Goal: Task Accomplishment & Management: Use online tool/utility

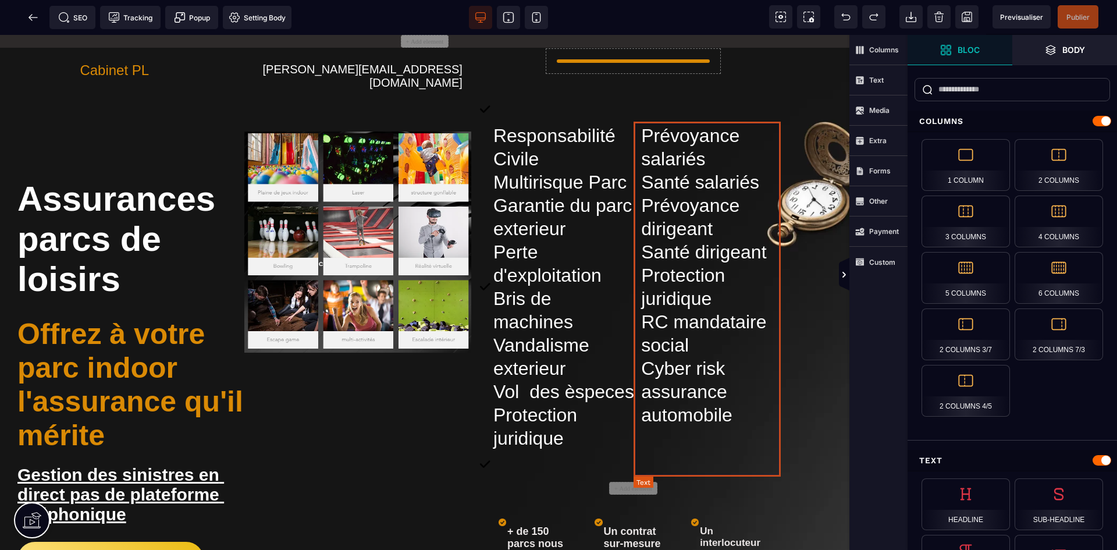
click at [666, 337] on text "Prévoyance salariés Santé salariés Prévoyance dirigeant Santé dirigeant Protect…" at bounding box center [712, 287] width 148 height 332
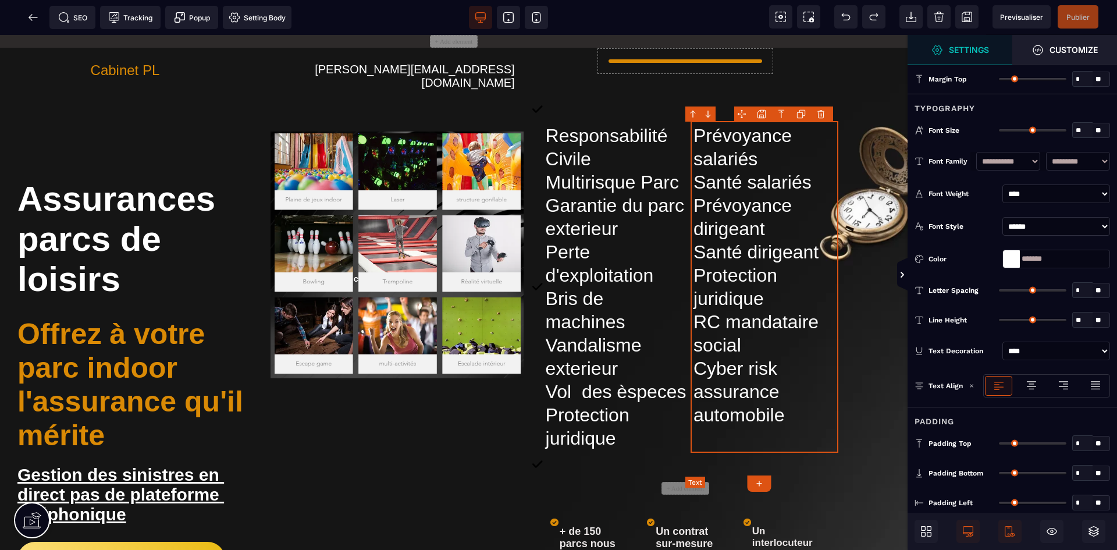
click at [536, 254] on icon at bounding box center [537, 287] width 10 height 332
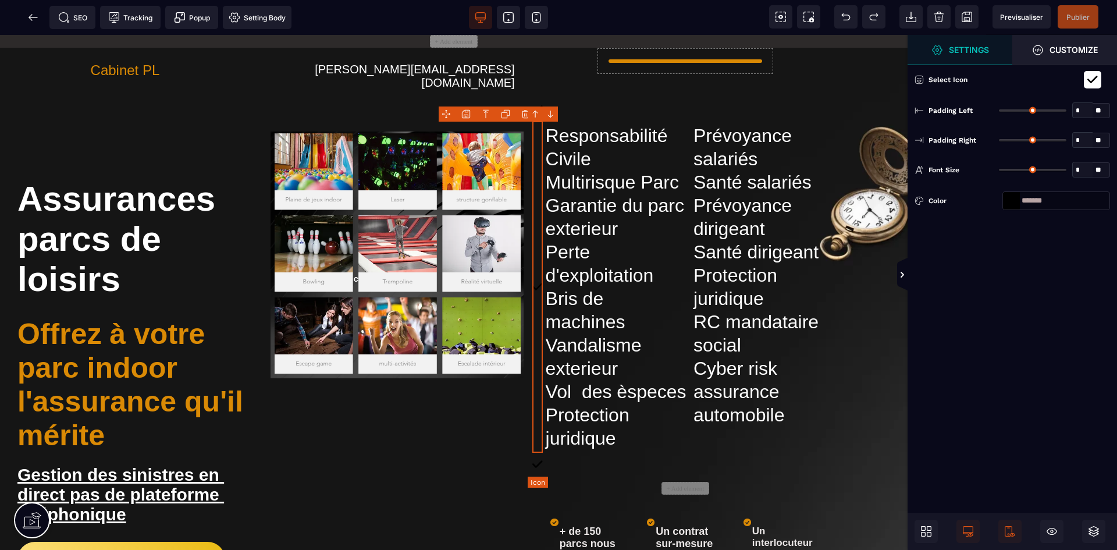
type input "*"
type input "**"
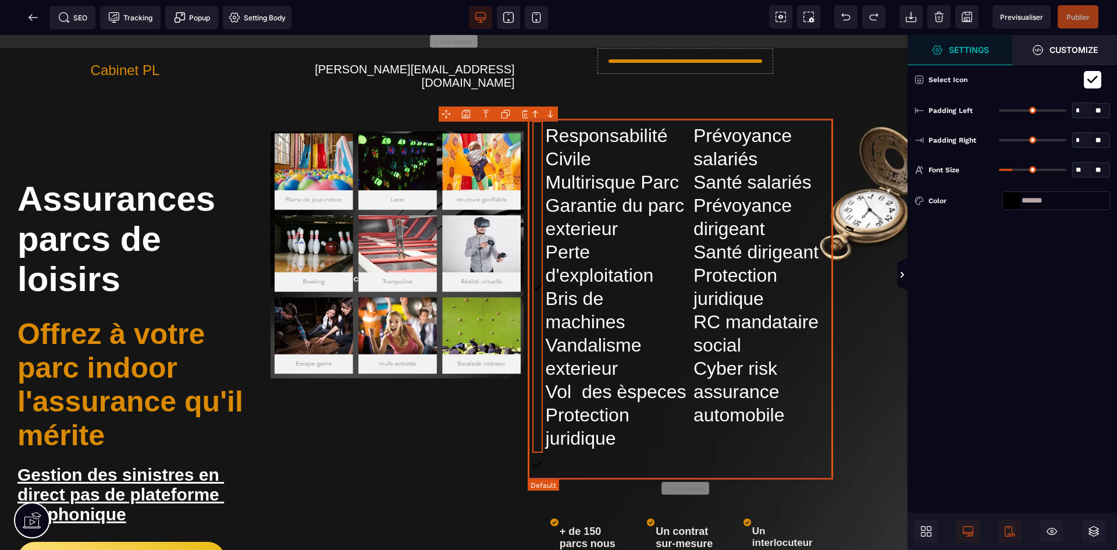
click at [675, 119] on div "Responsabilité Civile Multirisque Parc Garantie du parc exterieur Perte d'explo…" at bounding box center [685, 286] width 306 height 337
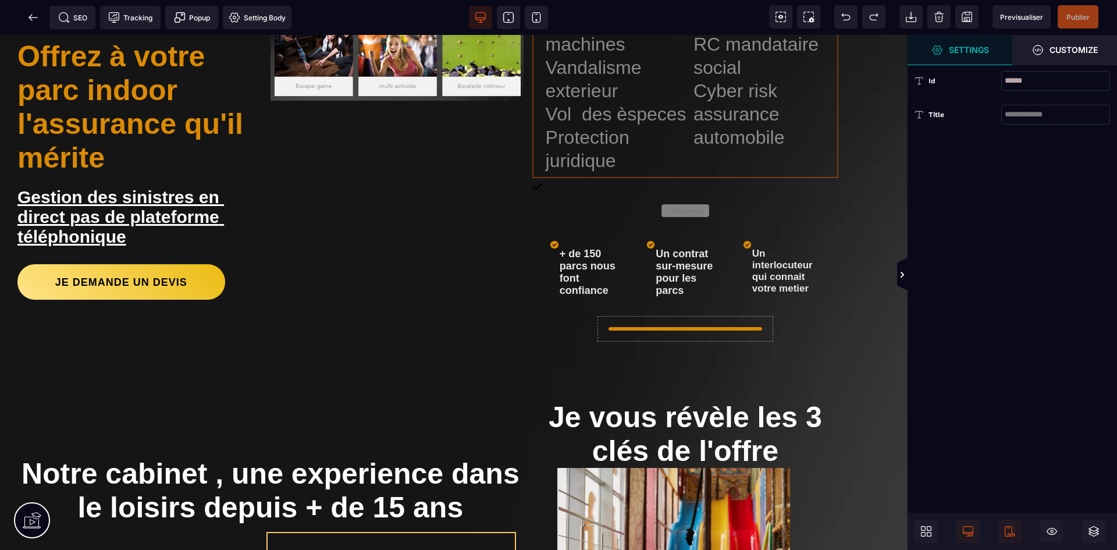
scroll to position [76, 0]
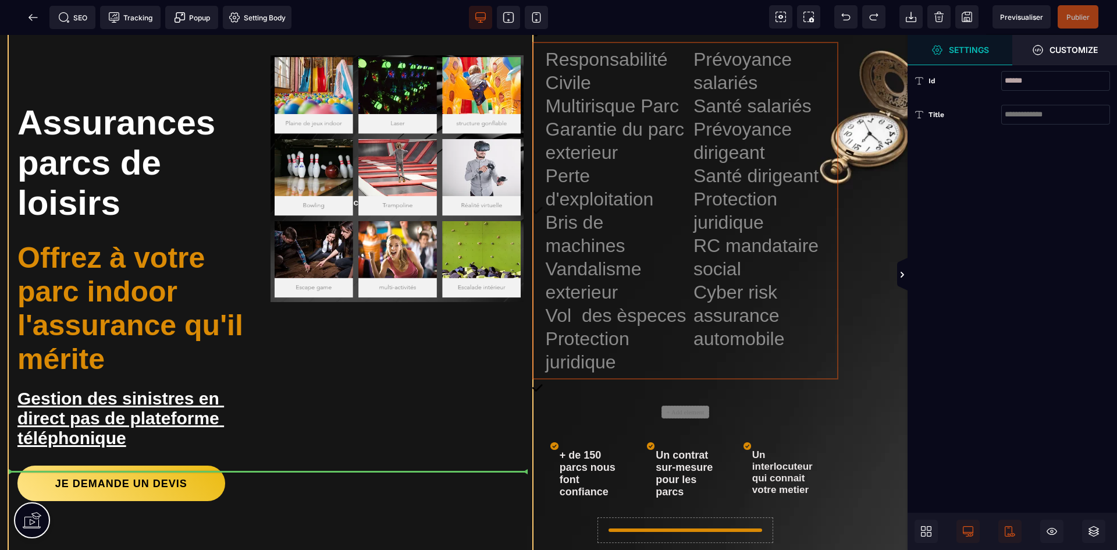
drag, startPoint x: 698, startPoint y: 119, endPoint x: 294, endPoint y: 510, distance: 563.1
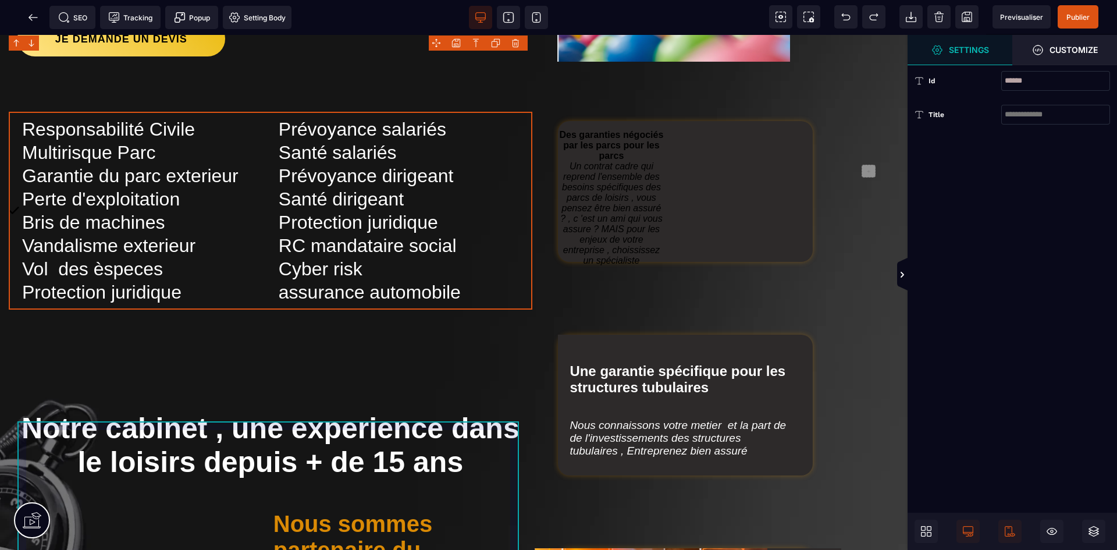
scroll to position [658, 0]
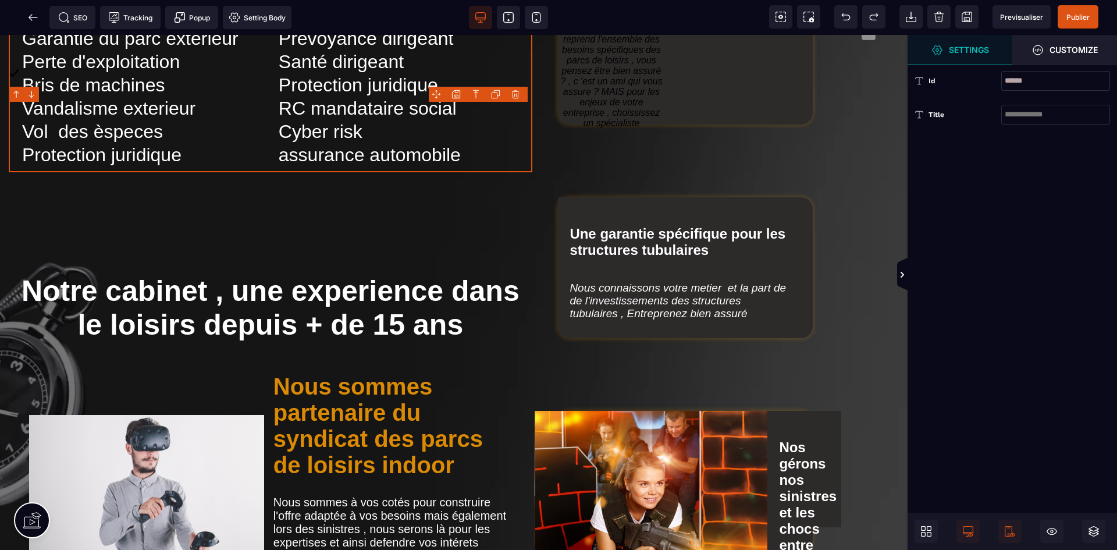
click at [940, 528] on div at bounding box center [1011, 530] width 195 height 23
click at [931, 531] on icon at bounding box center [926, 531] width 12 height 12
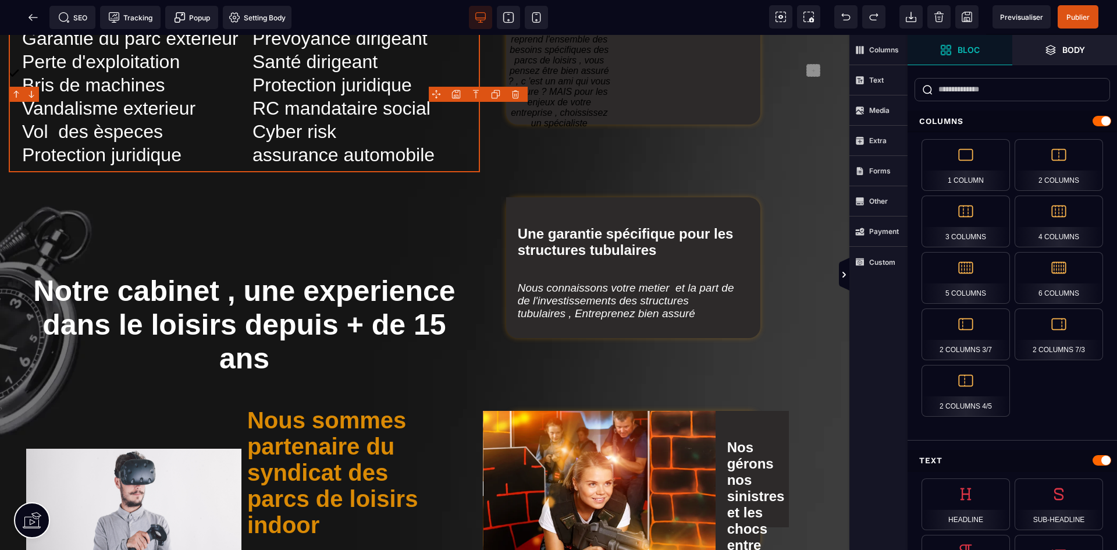
scroll to position [757, 0]
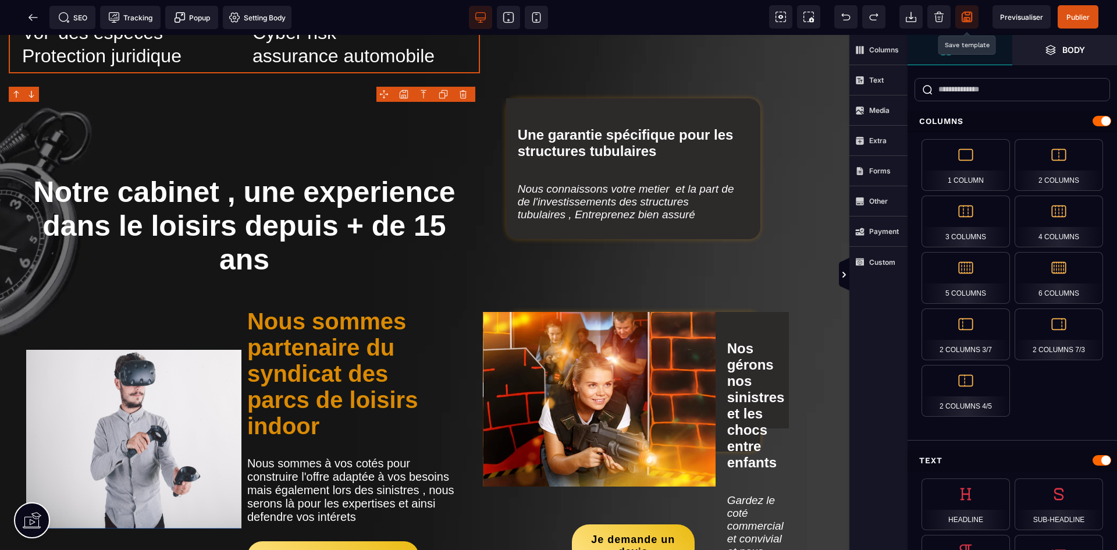
click at [975, 18] on span at bounding box center [966, 16] width 23 height 23
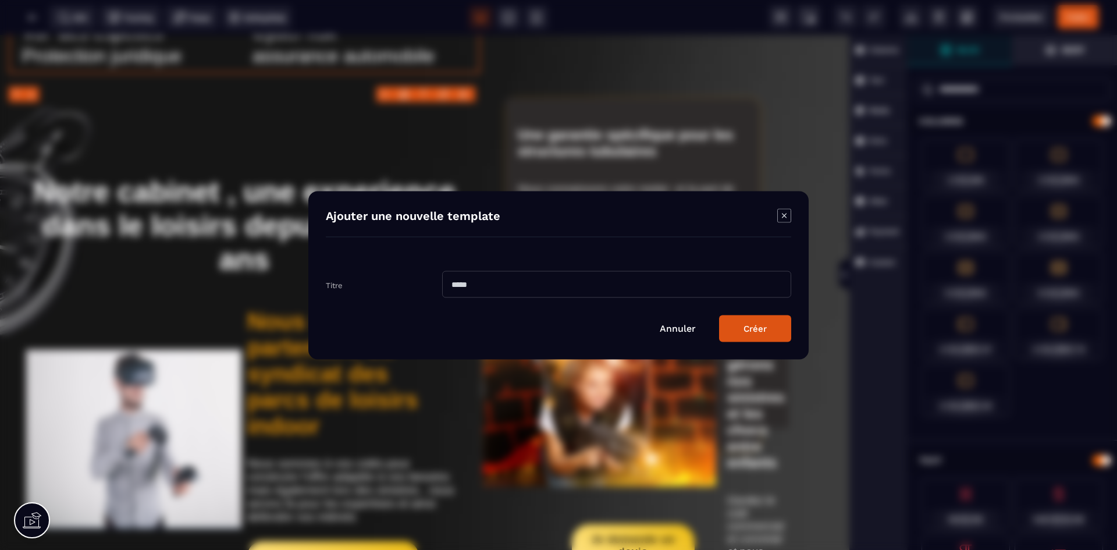
click at [786, 209] on icon "Modal window" at bounding box center [784, 215] width 14 height 14
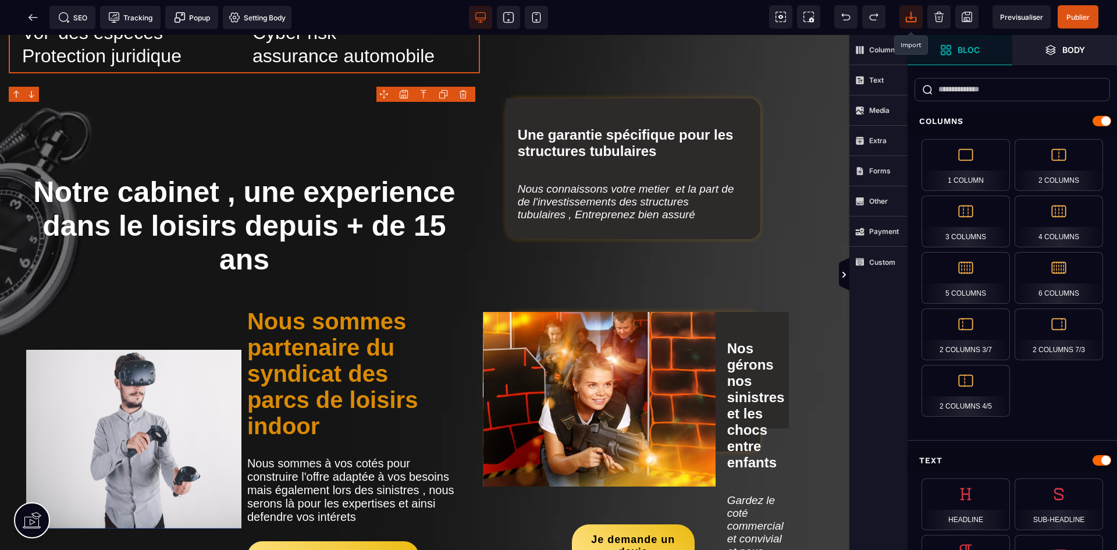
click at [901, 13] on span at bounding box center [910, 16] width 23 height 23
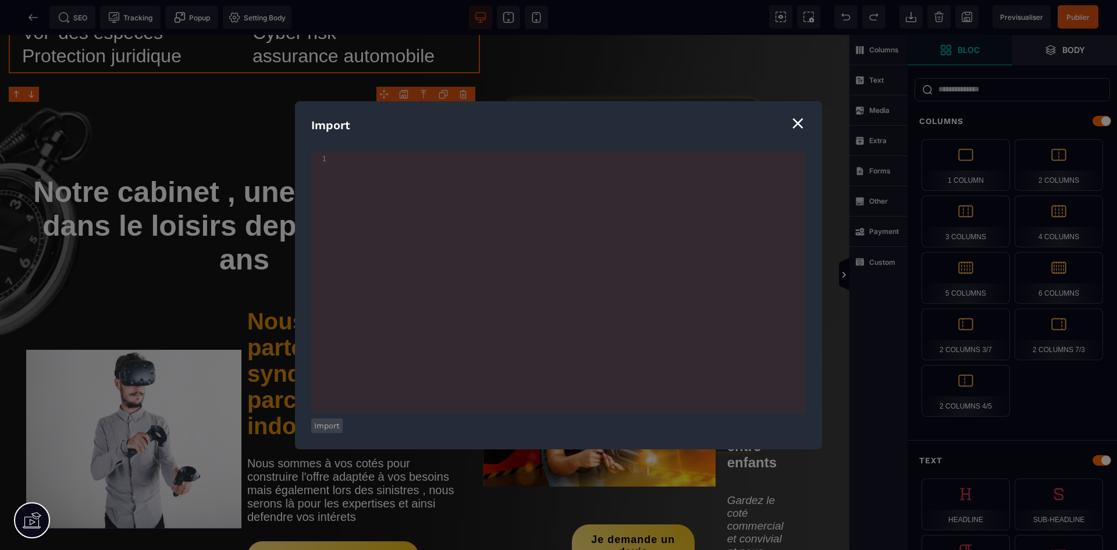
click at [793, 122] on div "⨯" at bounding box center [798, 123] width 16 height 22
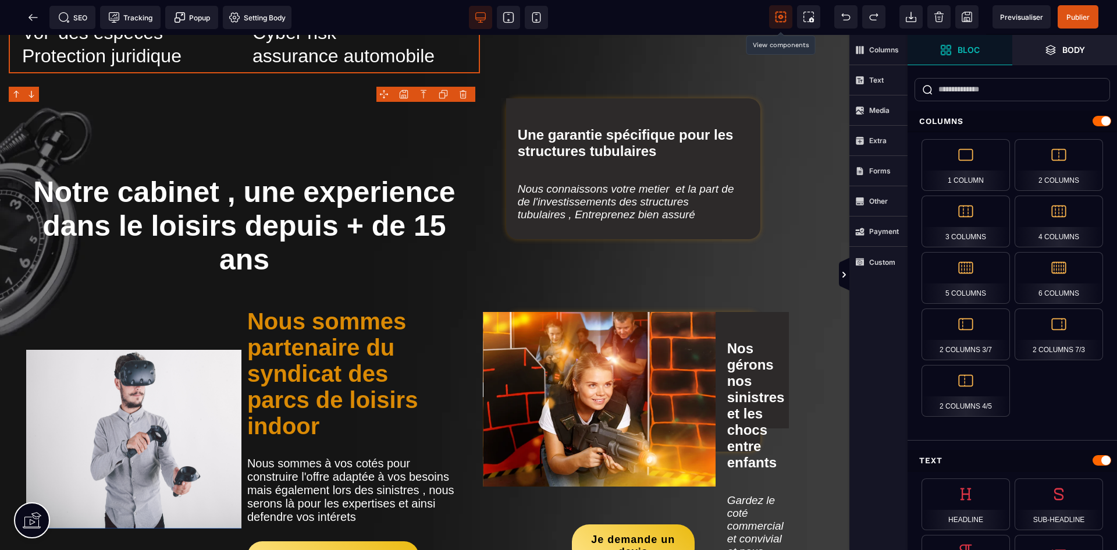
click at [779, 15] on icon at bounding box center [781, 17] width 12 height 12
click at [75, 10] on span "SEO" at bounding box center [72, 17] width 46 height 23
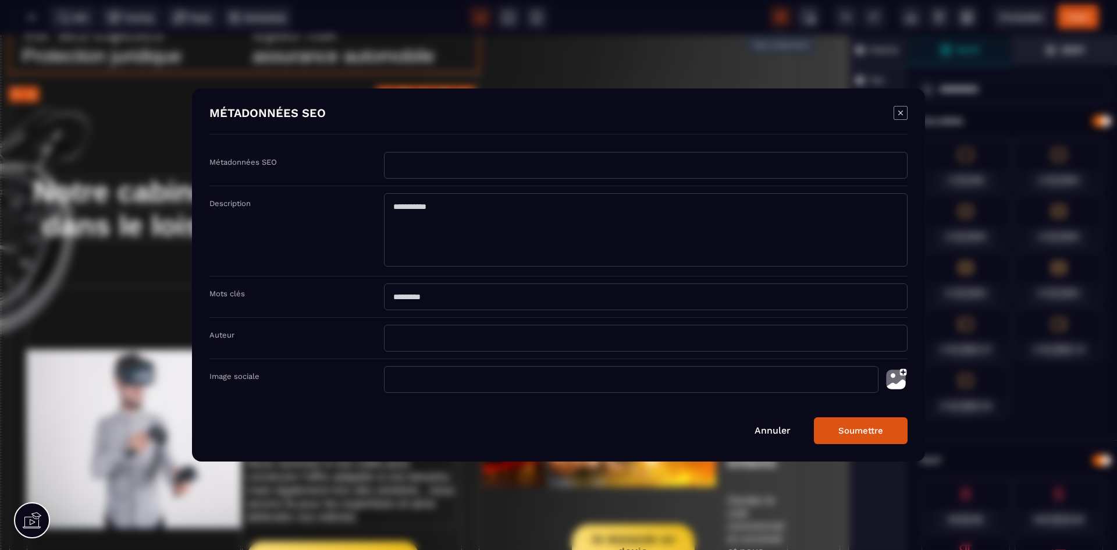
click at [765, 432] on link "Annuler" at bounding box center [772, 430] width 36 height 11
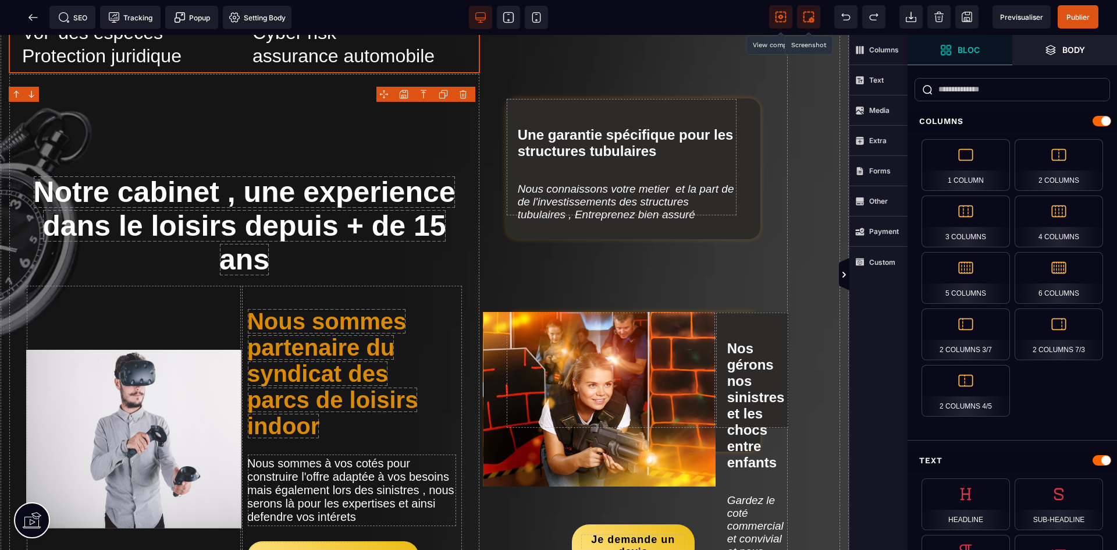
click at [814, 19] on icon at bounding box center [811, 19] width 5 height 5
click at [35, 20] on icon at bounding box center [33, 18] width 12 height 12
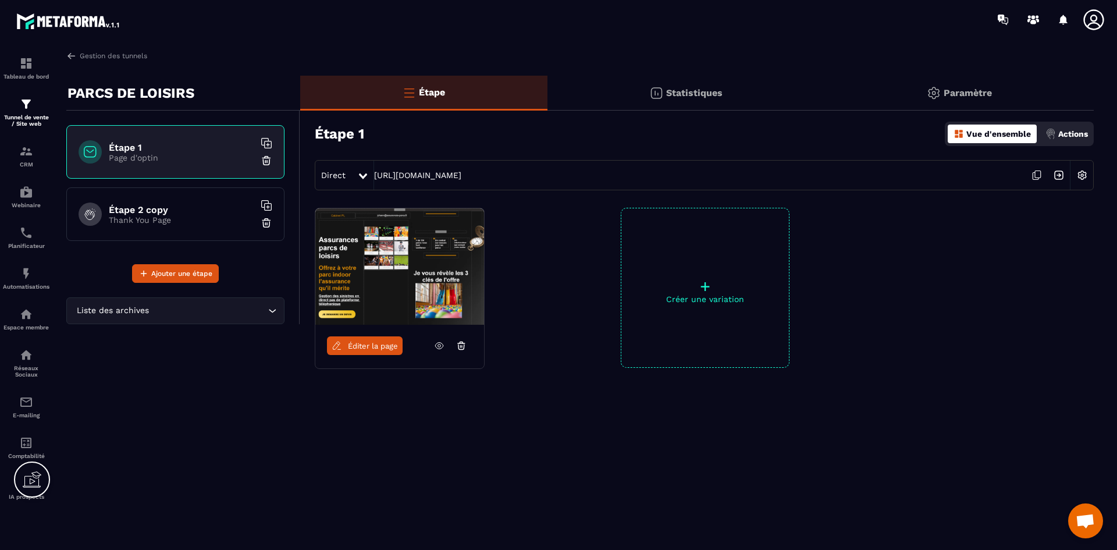
click at [1079, 176] on img at bounding box center [1082, 175] width 22 height 22
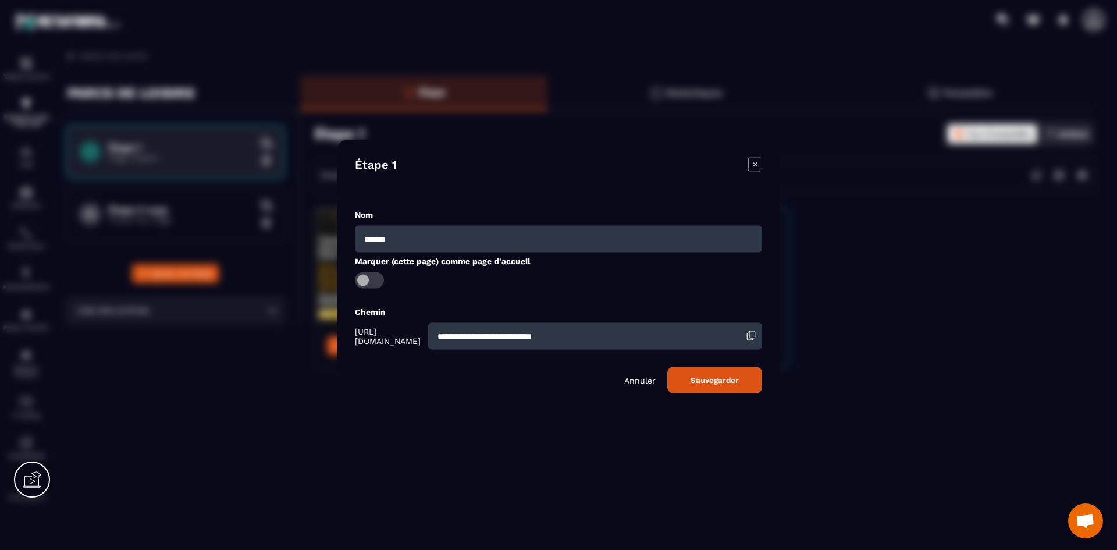
click at [755, 165] on icon "Modal window" at bounding box center [755, 164] width 14 height 14
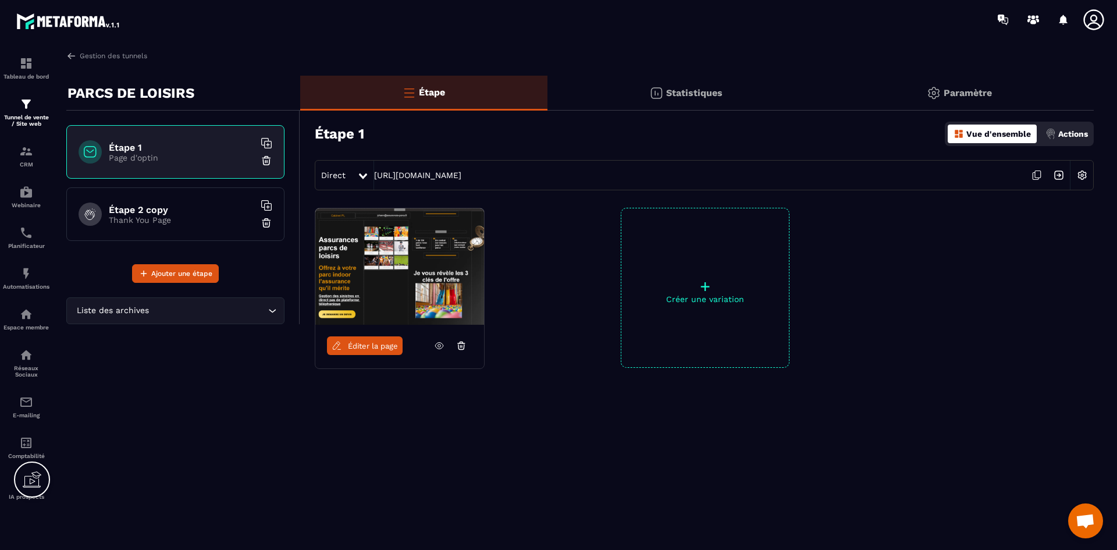
click at [356, 341] on span "Éditer la page" at bounding box center [373, 345] width 50 height 9
